Goal: Information Seeking & Learning: Learn about a topic

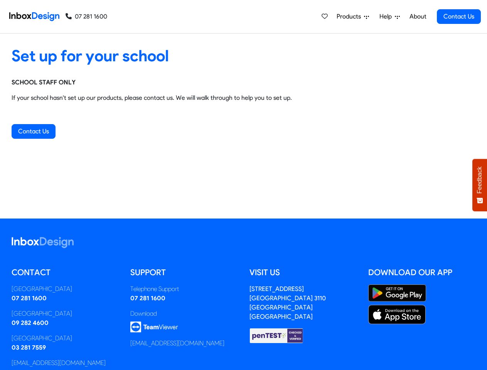
click at [243, 185] on div "Set up for your school SCHOOL STAFF ONLY If your school hasn't set up our produ…" at bounding box center [243, 126] width 487 height 185
click at [353, 17] on span "Products" at bounding box center [350, 16] width 27 height 9
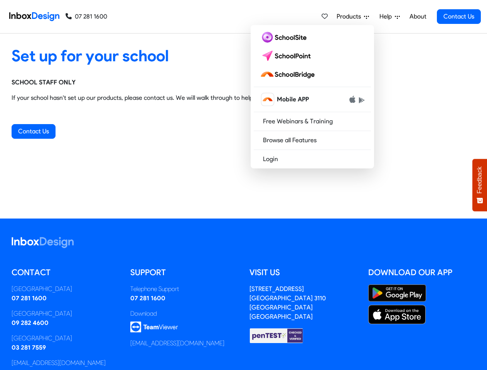
click at [390, 17] on span "Help" at bounding box center [387, 16] width 15 height 9
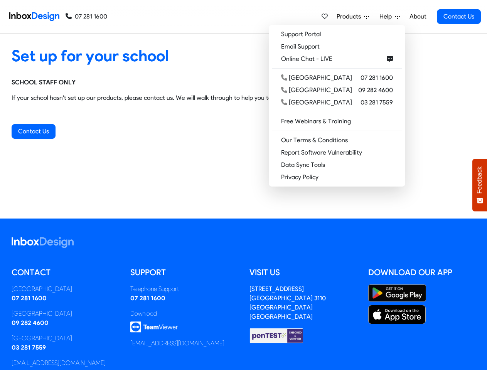
click at [480, 185] on span "Feedback" at bounding box center [479, 180] width 7 height 27
